Goal: Obtain resource: Download file/media

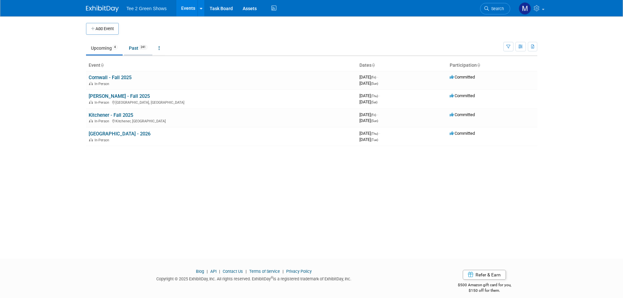
click at [131, 47] on link "Past 241" at bounding box center [138, 48] width 28 height 12
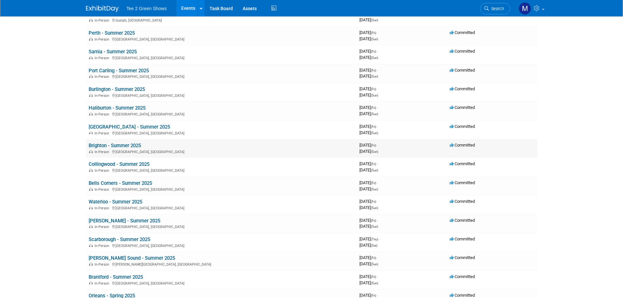
scroll to position [360, 0]
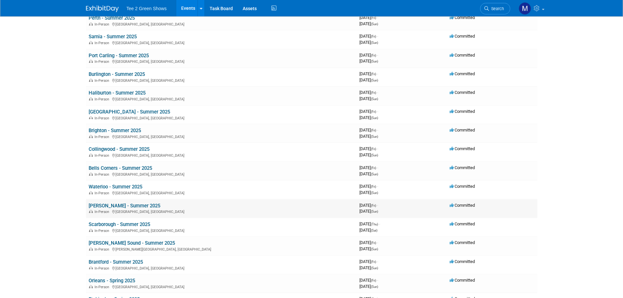
click at [110, 206] on link "[PERSON_NAME] - Summer 2025" at bounding box center [125, 206] width 72 height 6
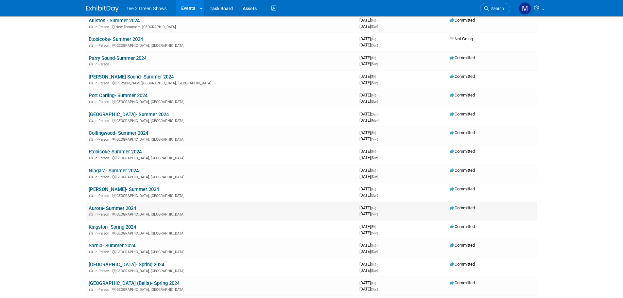
scroll to position [1569, 0]
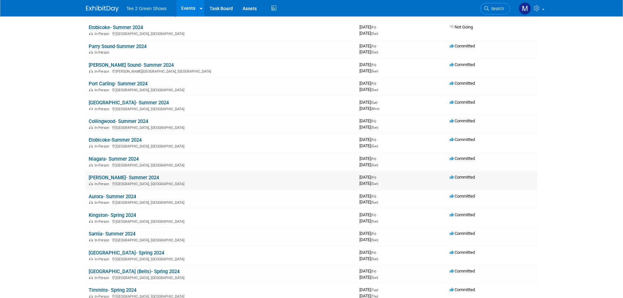
click at [120, 179] on link "[PERSON_NAME]- Summer 2024" at bounding box center [124, 178] width 70 height 6
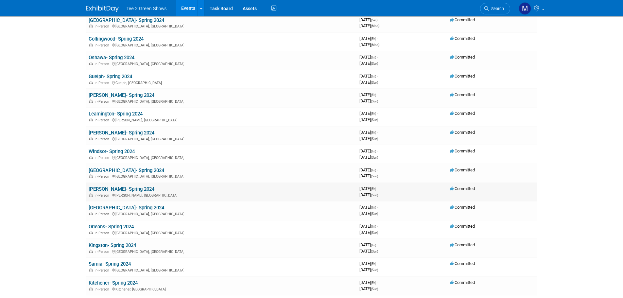
scroll to position [1896, 0]
click at [118, 133] on link "[PERSON_NAME]- Spring 2024" at bounding box center [122, 132] width 66 height 6
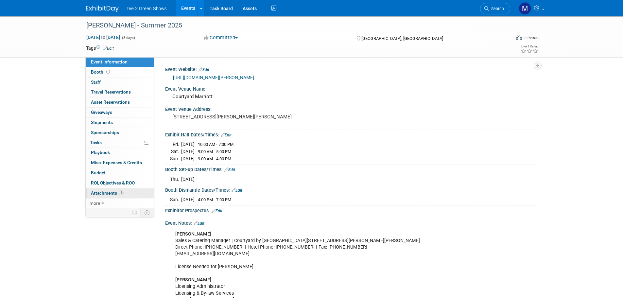
click at [113, 193] on span "Attachments 1" at bounding box center [107, 192] width 33 height 5
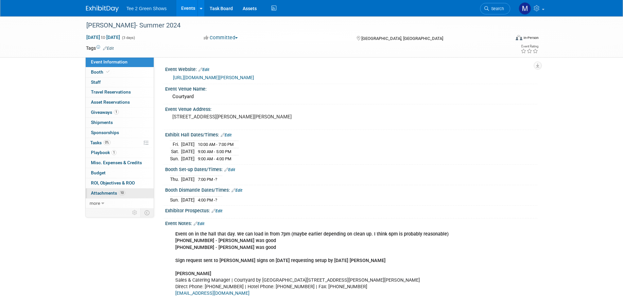
click at [111, 193] on span "Attachments 10" at bounding box center [108, 192] width 34 height 5
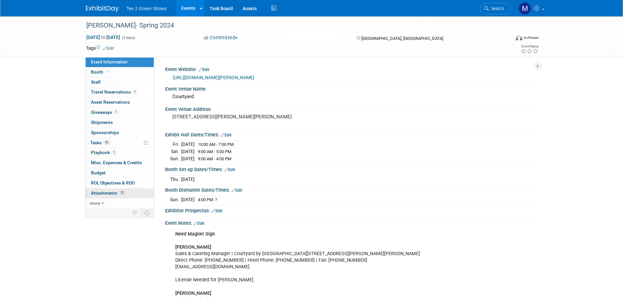
click at [118, 191] on span "Attachments 12" at bounding box center [108, 192] width 34 height 5
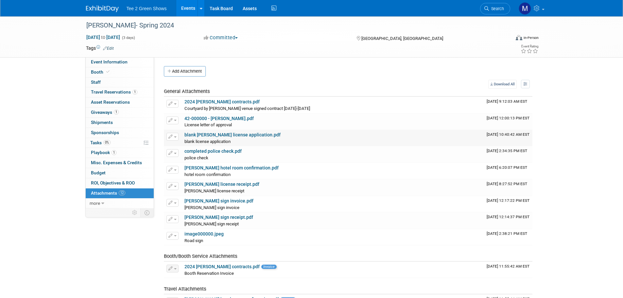
click at [205, 134] on link "blank Hamilton license application.pdf" at bounding box center [232, 134] width 96 height 5
click at [103, 12] on img at bounding box center [102, 9] width 33 height 7
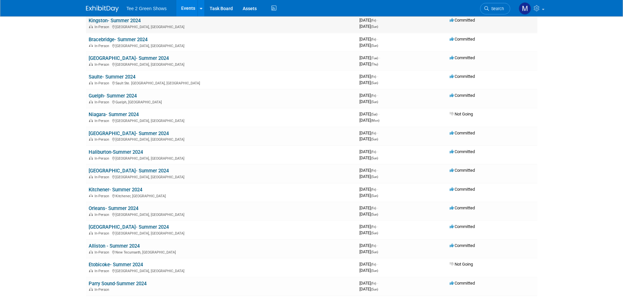
scroll to position [1341, 0]
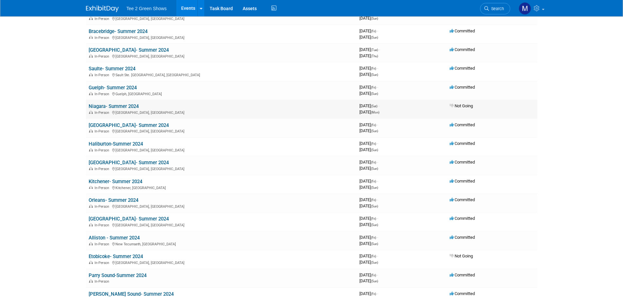
click at [121, 105] on link "Niagara- Summer 2024" at bounding box center [114, 106] width 50 height 6
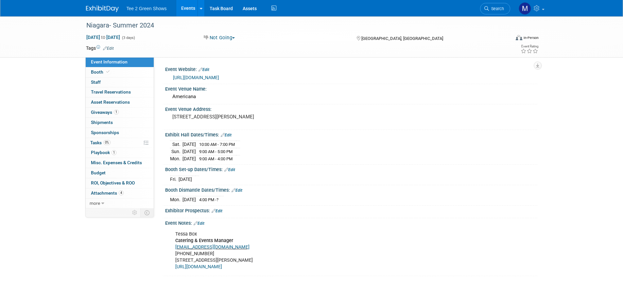
click at [102, 11] on img at bounding box center [102, 9] width 33 height 7
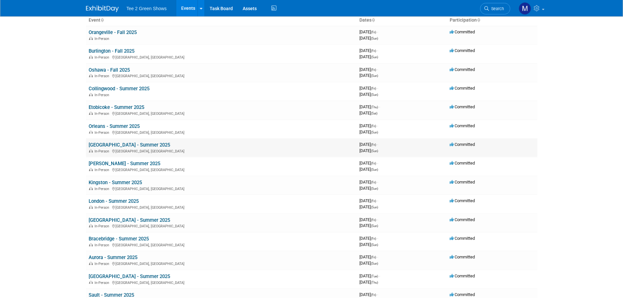
scroll to position [98, 0]
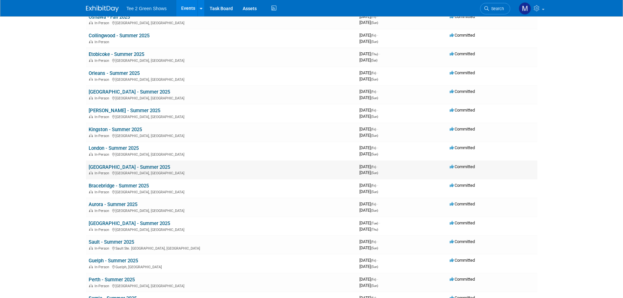
click at [119, 163] on td "Belleville - Summer 2025 In-Person Belleville, Canada" at bounding box center [221, 170] width 271 height 19
click at [119, 169] on link "[GEOGRAPHIC_DATA] - Summer 2025" at bounding box center [129, 167] width 81 height 6
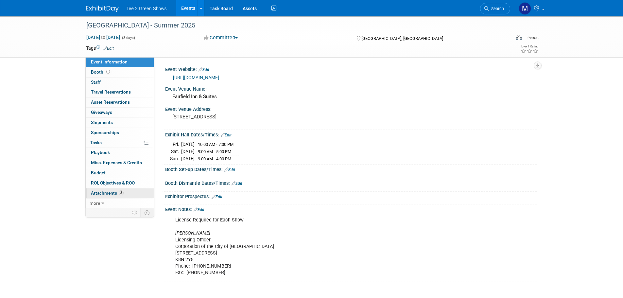
click at [117, 192] on span "Attachments 3" at bounding box center [107, 192] width 33 height 5
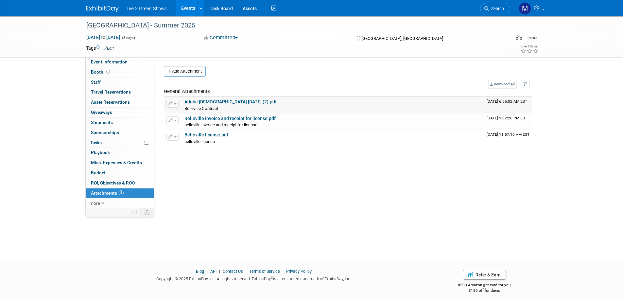
click at [205, 101] on link "Adobe Scan May 26, 2025 (2).pdf" at bounding box center [230, 101] width 92 height 5
click at [109, 6] on img at bounding box center [102, 9] width 33 height 7
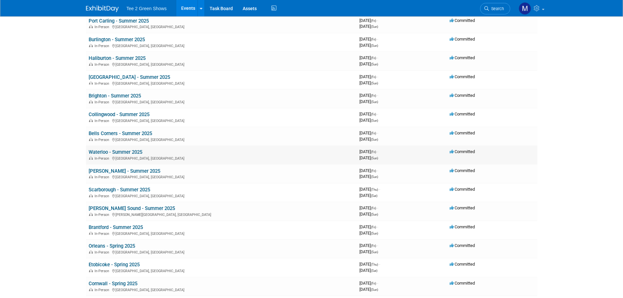
scroll to position [392, 0]
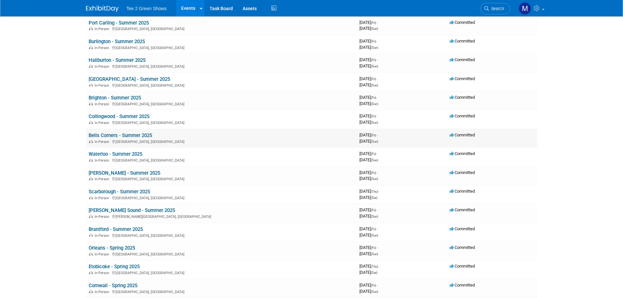
click at [118, 134] on link "Bells Corners - Summer 2025" at bounding box center [120, 135] width 63 height 6
